Goal: Task Accomplishment & Management: Use online tool/utility

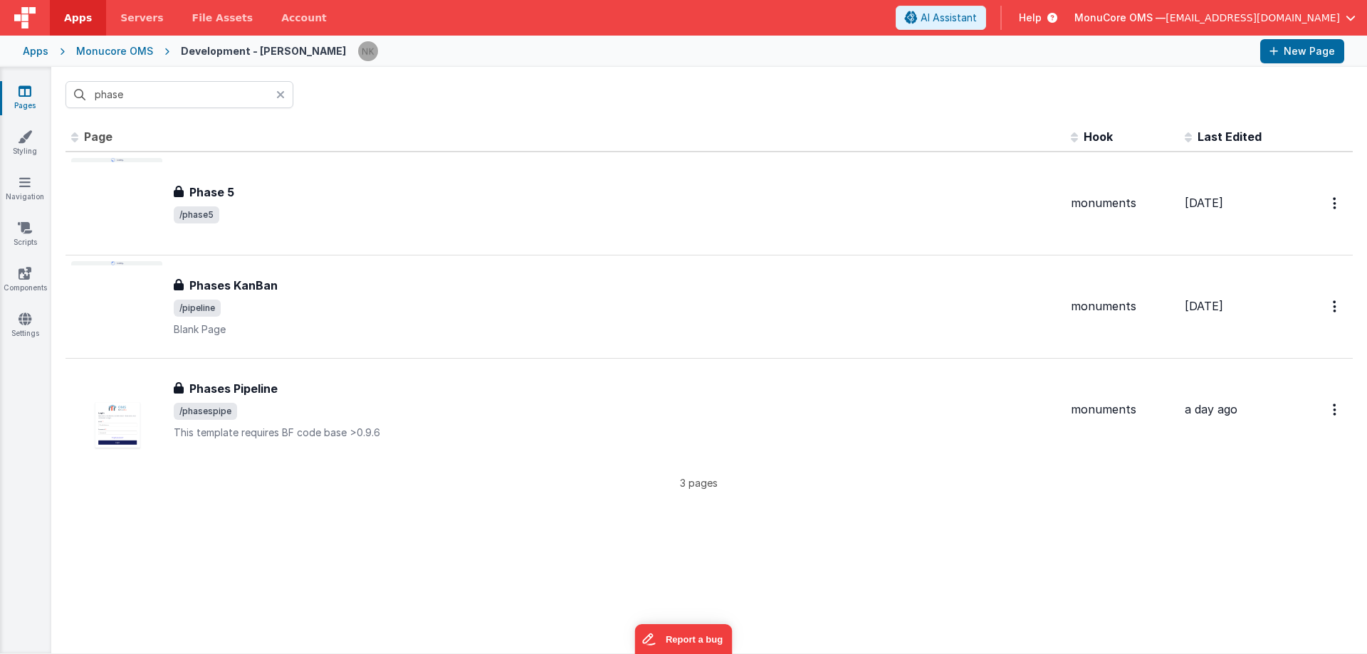
click at [38, 51] on div "Apps" at bounding box center [36, 51] width 26 height 14
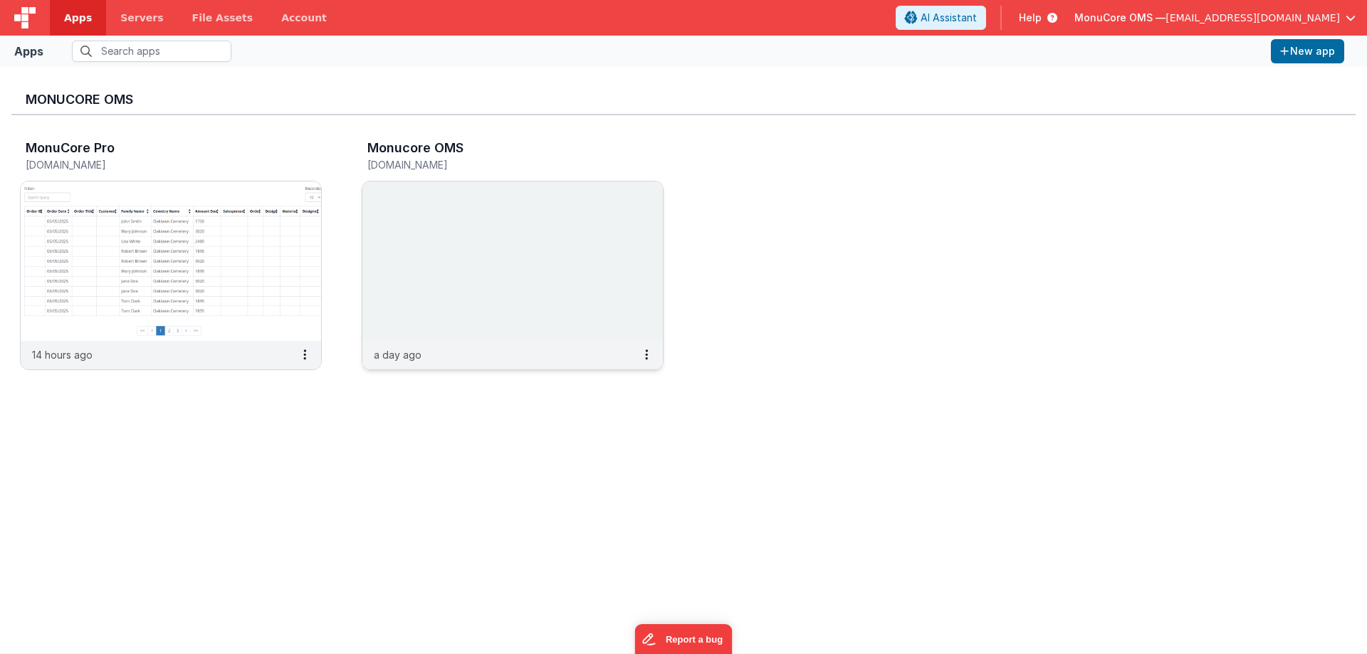
click at [585, 224] on img at bounding box center [512, 262] width 301 height 160
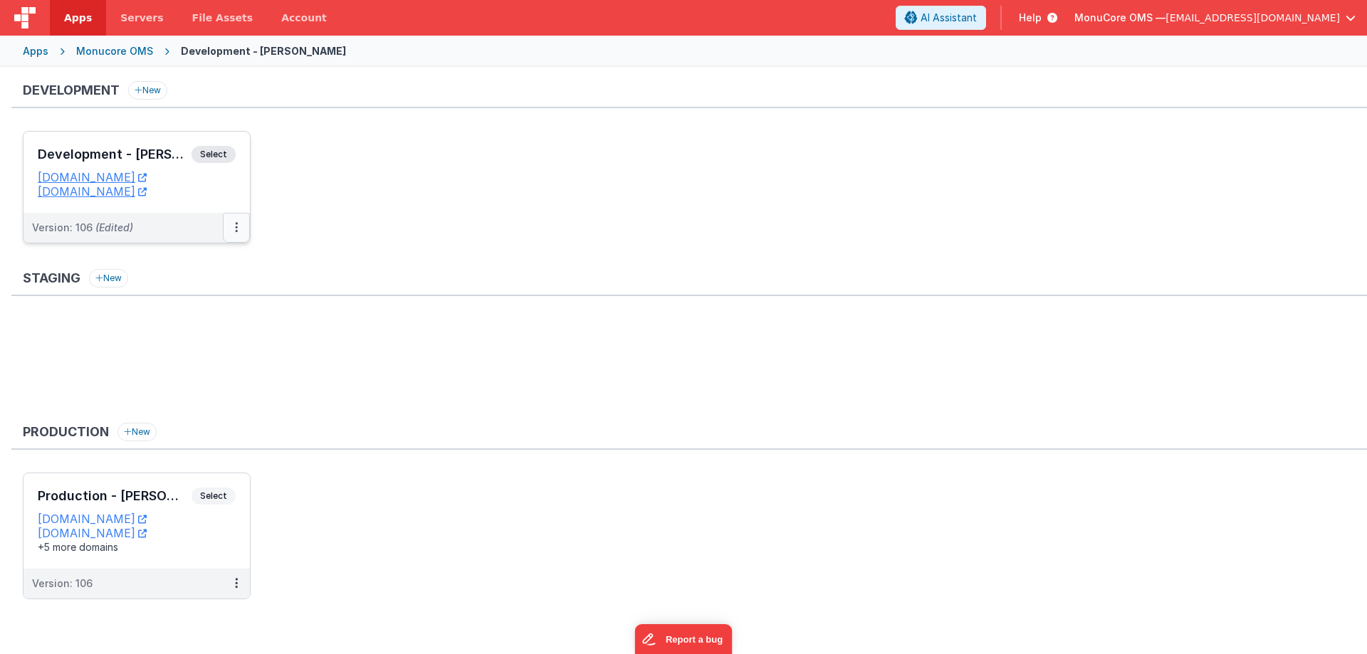
click at [233, 223] on button at bounding box center [236, 228] width 27 height 30
click at [190, 307] on link "Deploy..." at bounding box center [187, 311] width 125 height 26
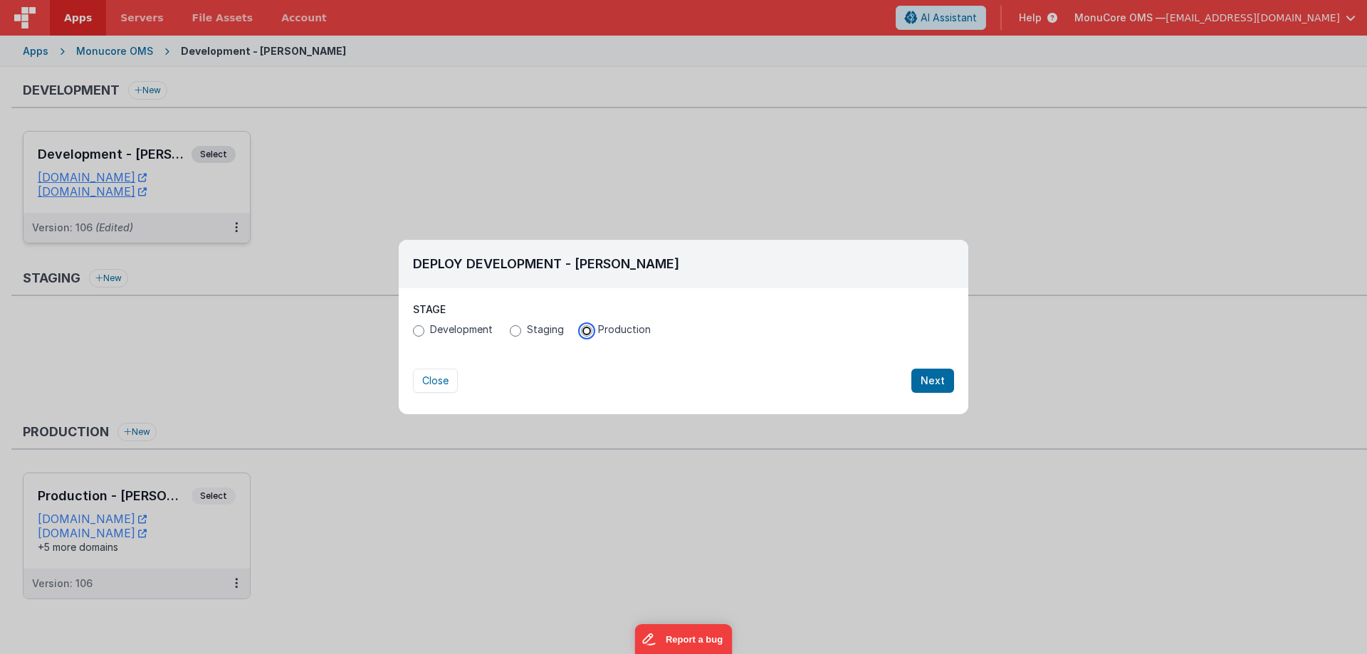
click at [587, 334] on input "Production" at bounding box center [586, 330] width 11 height 11
radio input "true"
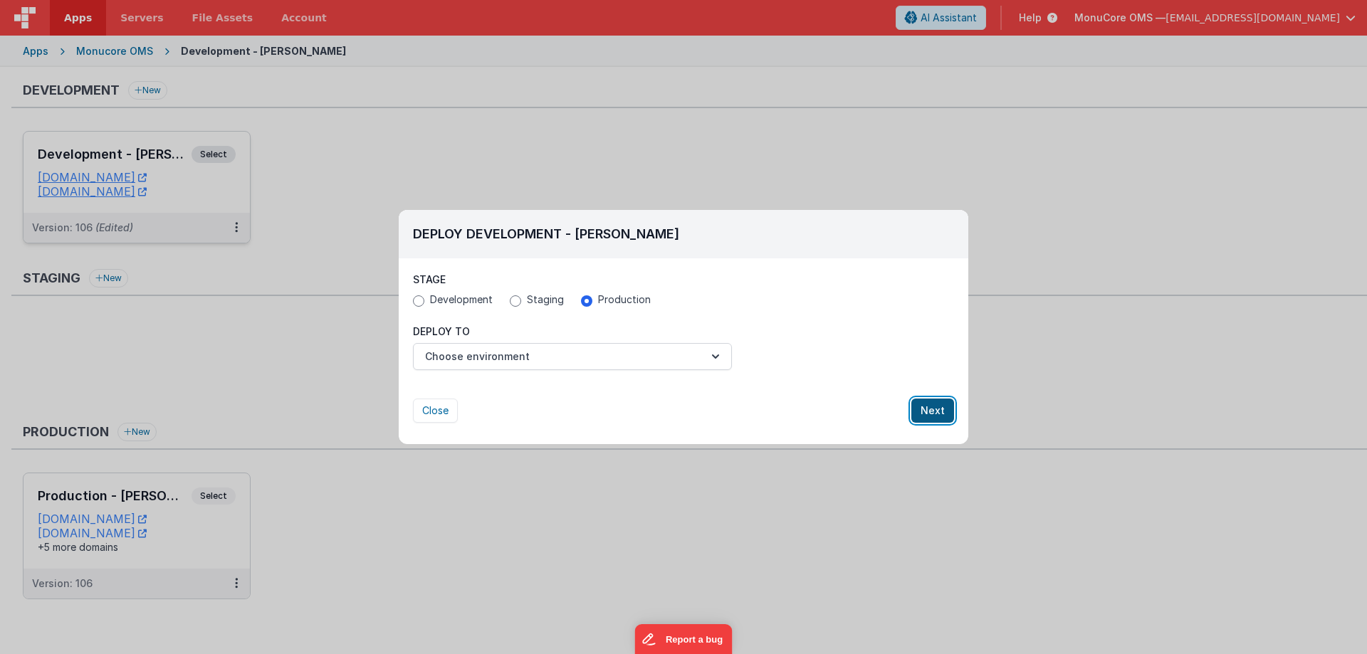
click at [929, 410] on button "Next" at bounding box center [932, 411] width 43 height 24
click at [708, 367] on button "Choose environment" at bounding box center [572, 356] width 319 height 27
click at [513, 390] on link "Production - [PERSON_NAME]" at bounding box center [572, 392] width 319 height 26
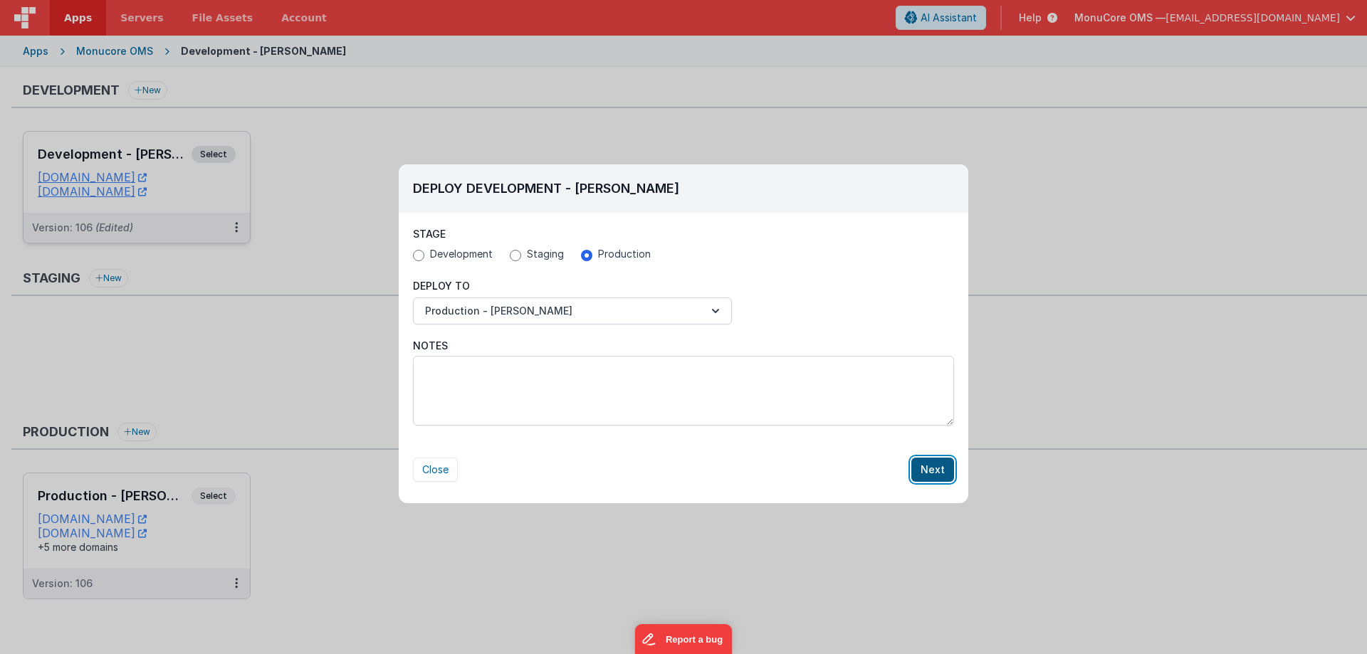
click at [939, 469] on button "Next" at bounding box center [932, 470] width 43 height 24
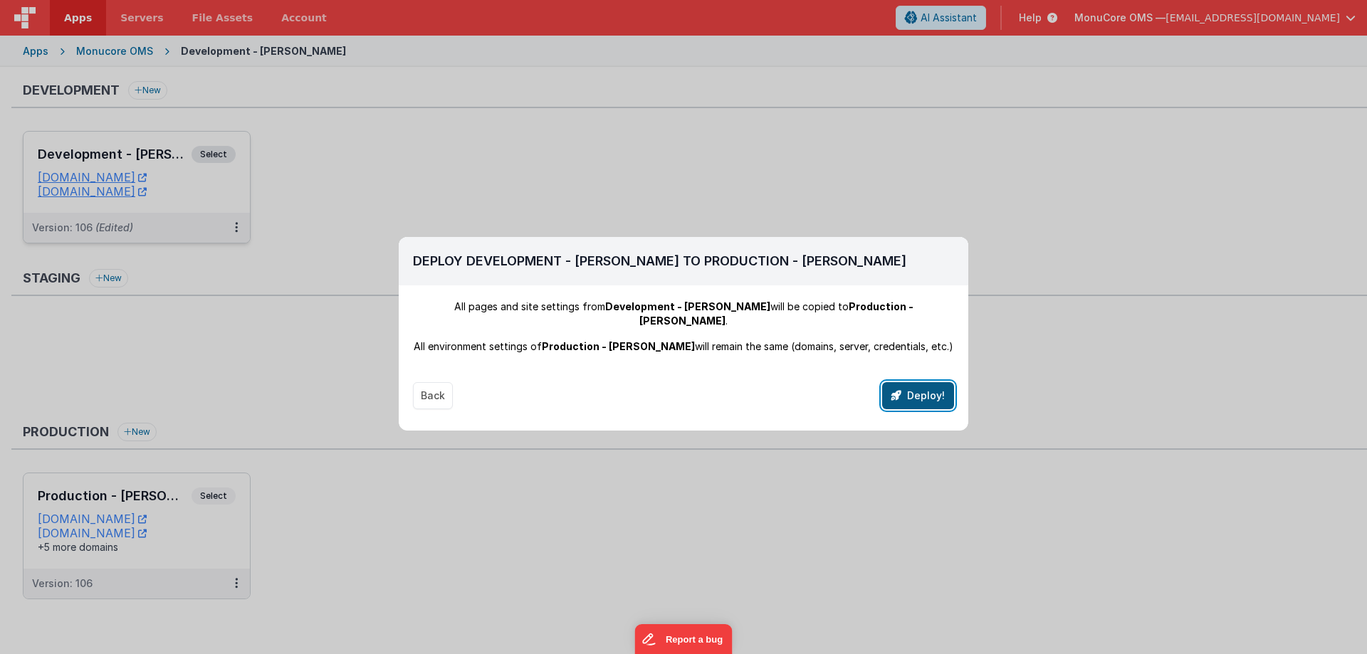
click at [924, 382] on button "Deploy!" at bounding box center [918, 395] width 72 height 27
